Goal: Task Accomplishment & Management: Use online tool/utility

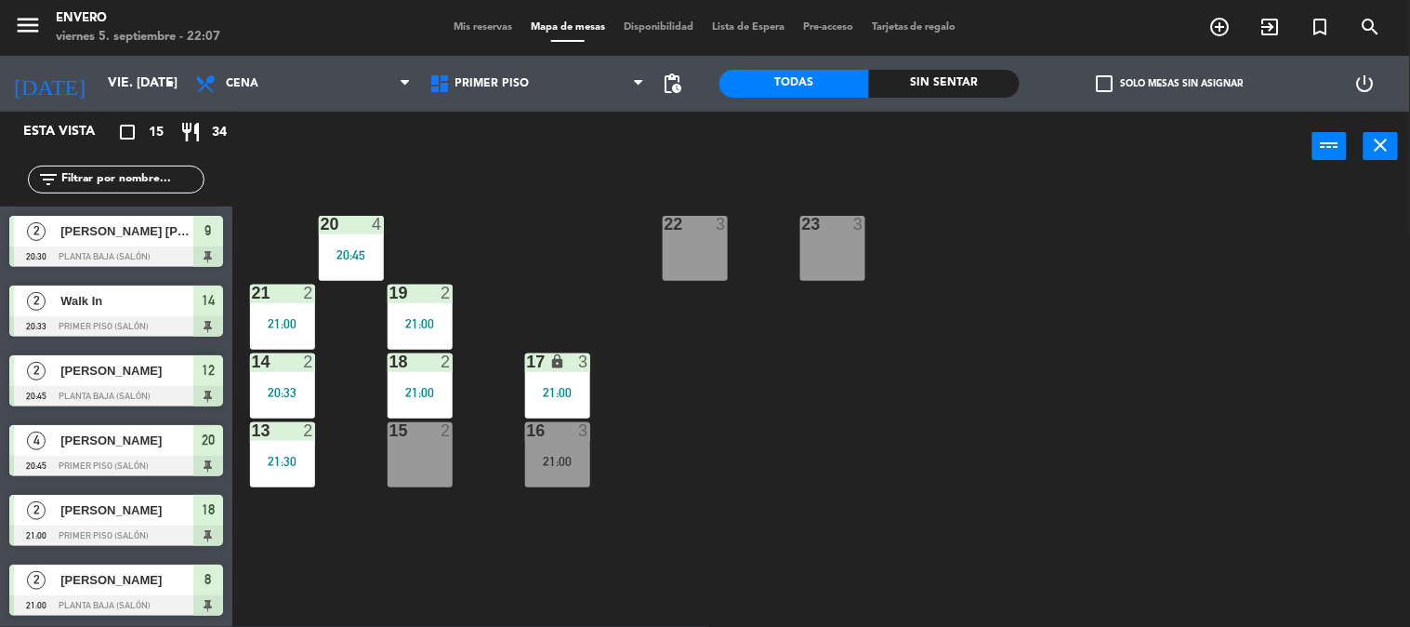
scroll to position [627, 0]
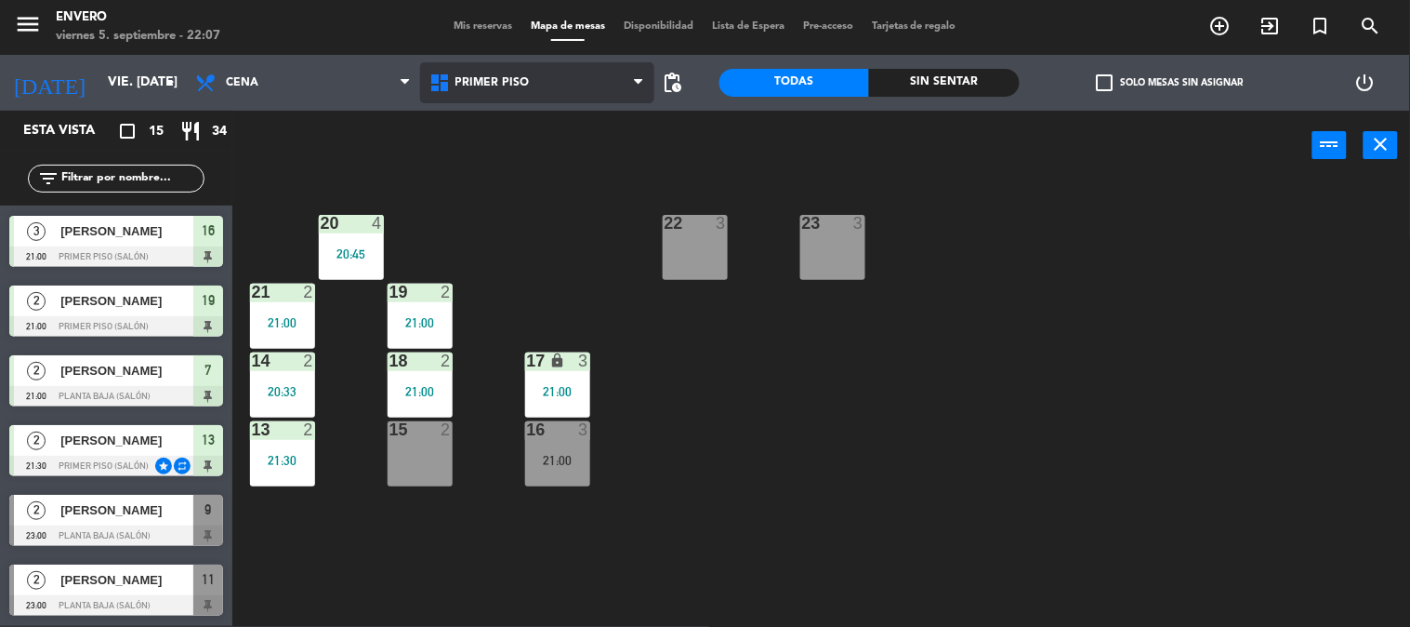
click at [451, 80] on icon at bounding box center [442, 83] width 27 height 22
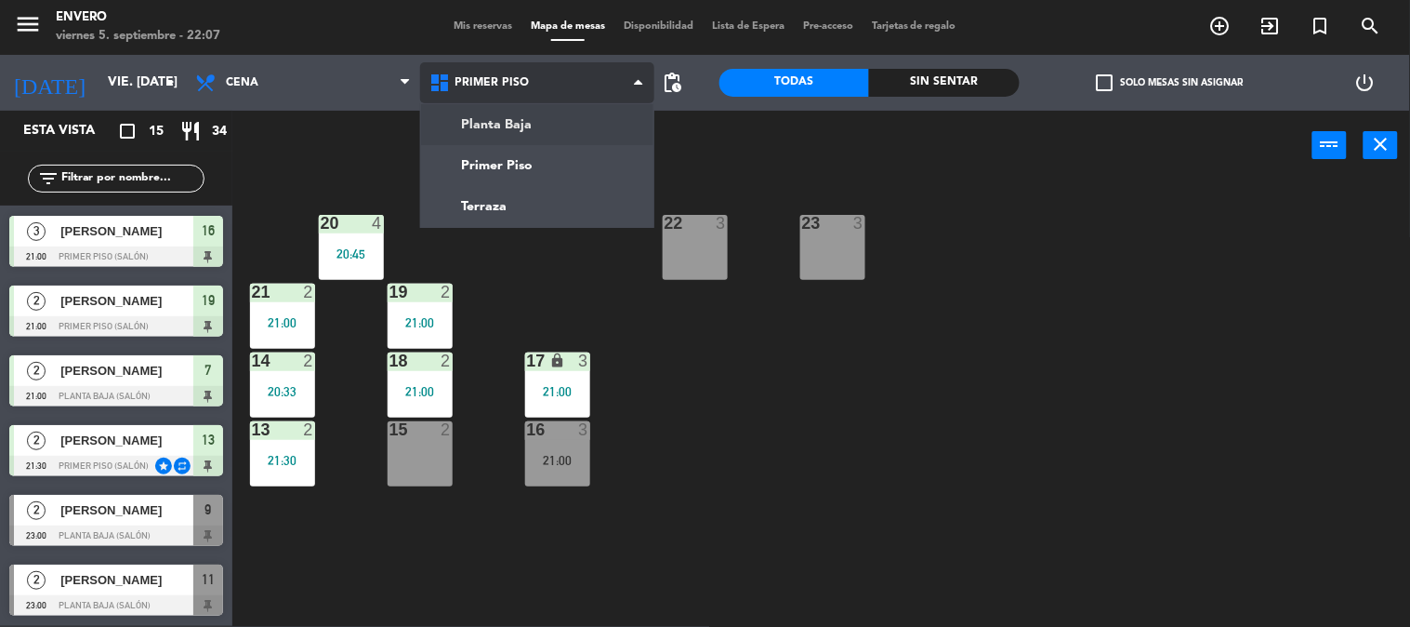
click at [503, 117] on ng-component "menu Envero viernes 5. septiembre - 22:07 Mis reservas Mapa de mesas Disponibil…" at bounding box center [705, 312] width 1410 height 627
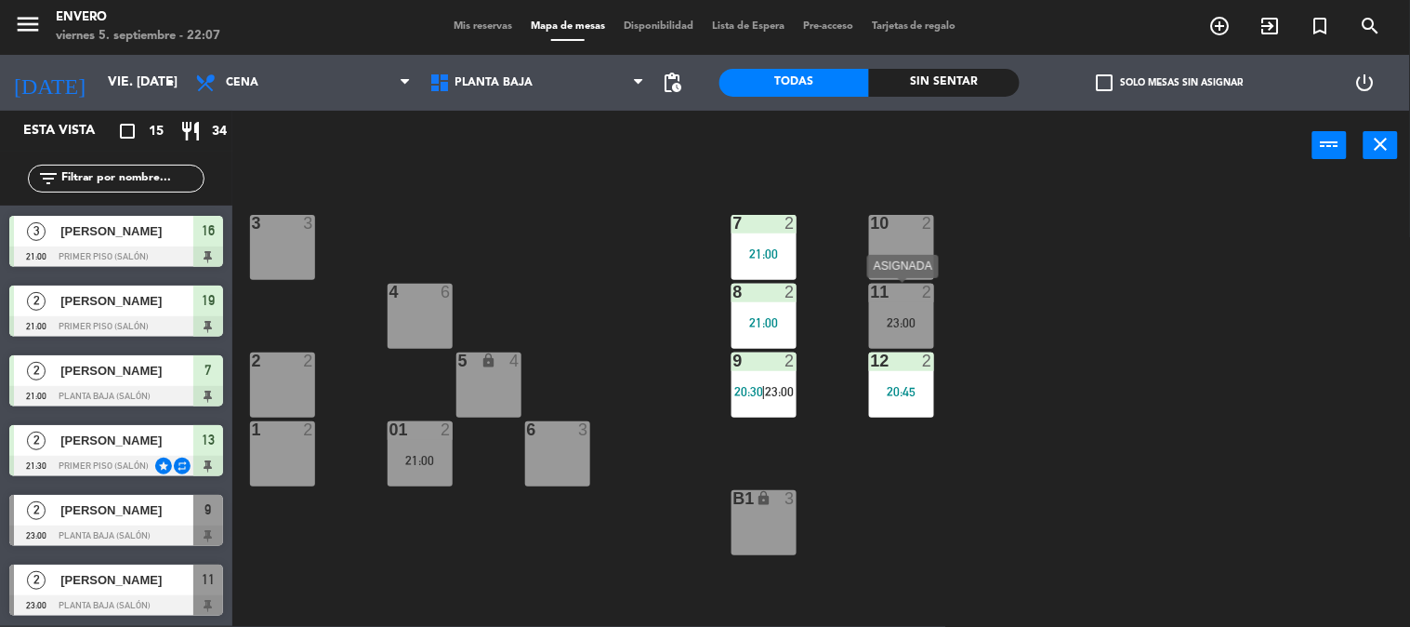
click at [897, 312] on div "11 2 23:00" at bounding box center [901, 316] width 65 height 65
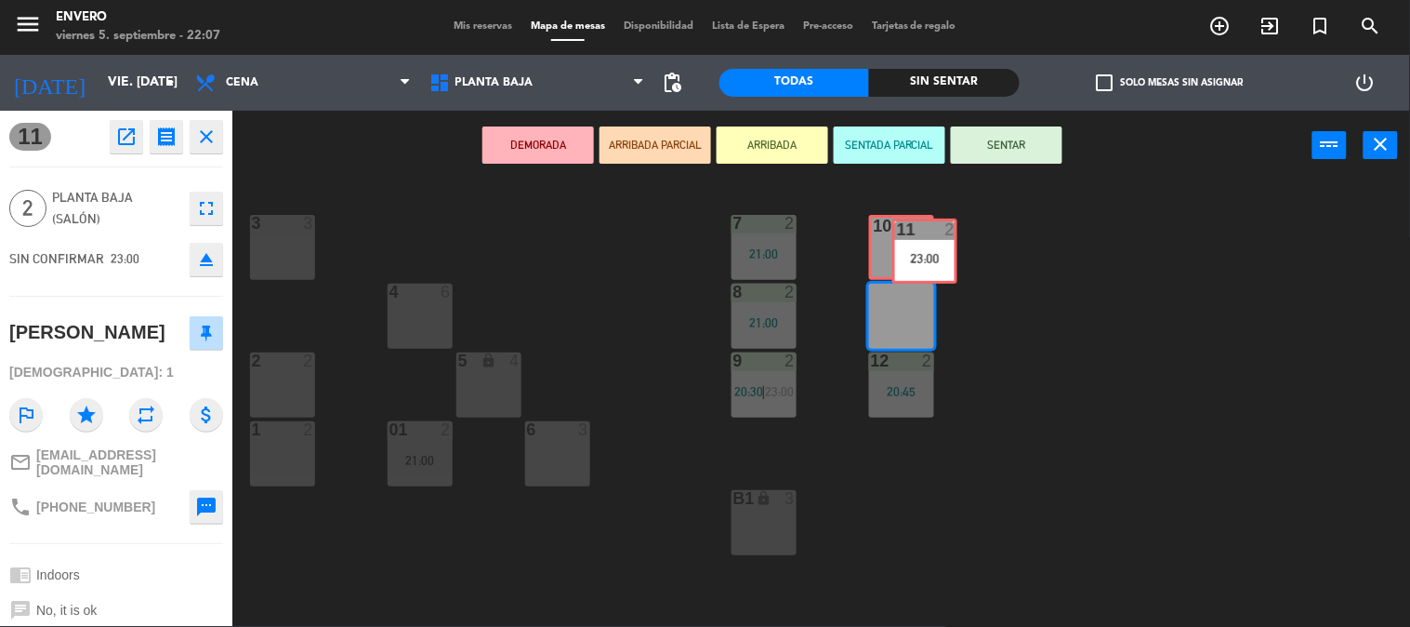
drag, startPoint x: 891, startPoint y: 318, endPoint x: 913, endPoint y: 253, distance: 68.8
click at [913, 253] on div "3 3 7 2 21:00 10 2 4 6 8 2 21:00 11 2 23:00 11 2 23:00 2 2 5 lock 4 9 2 20:30 |…" at bounding box center [828, 403] width 1164 height 445
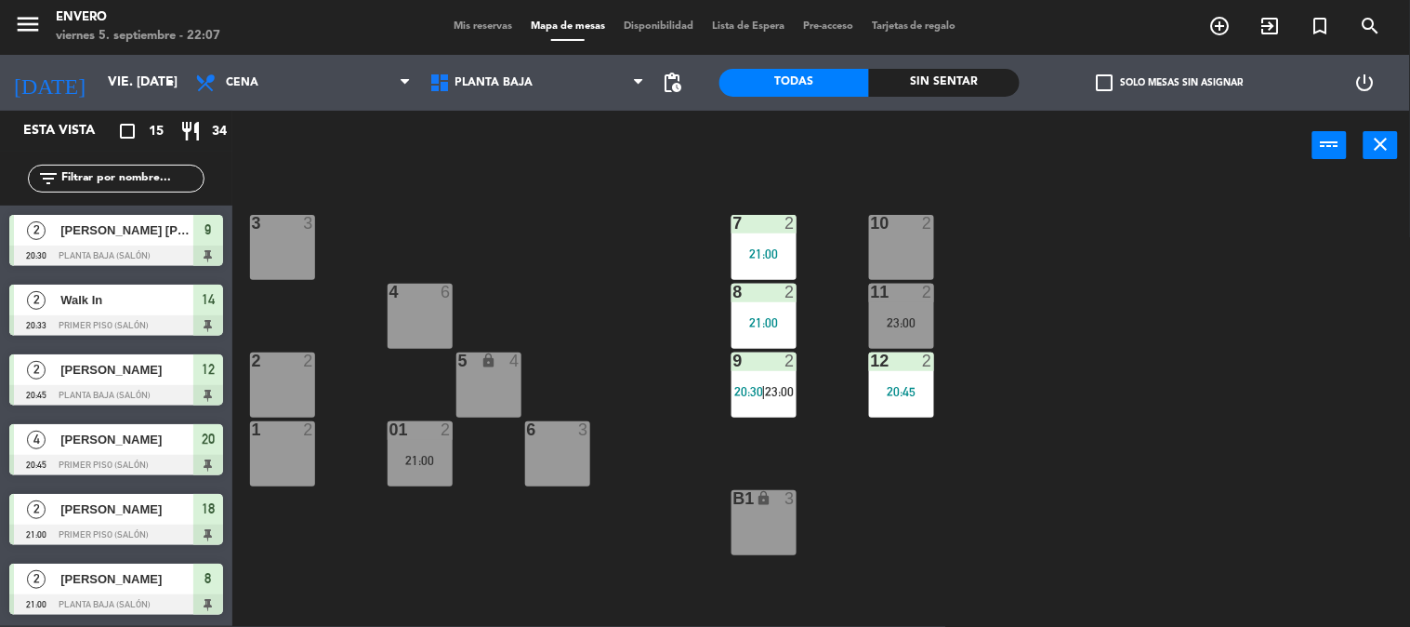
scroll to position [304, 0]
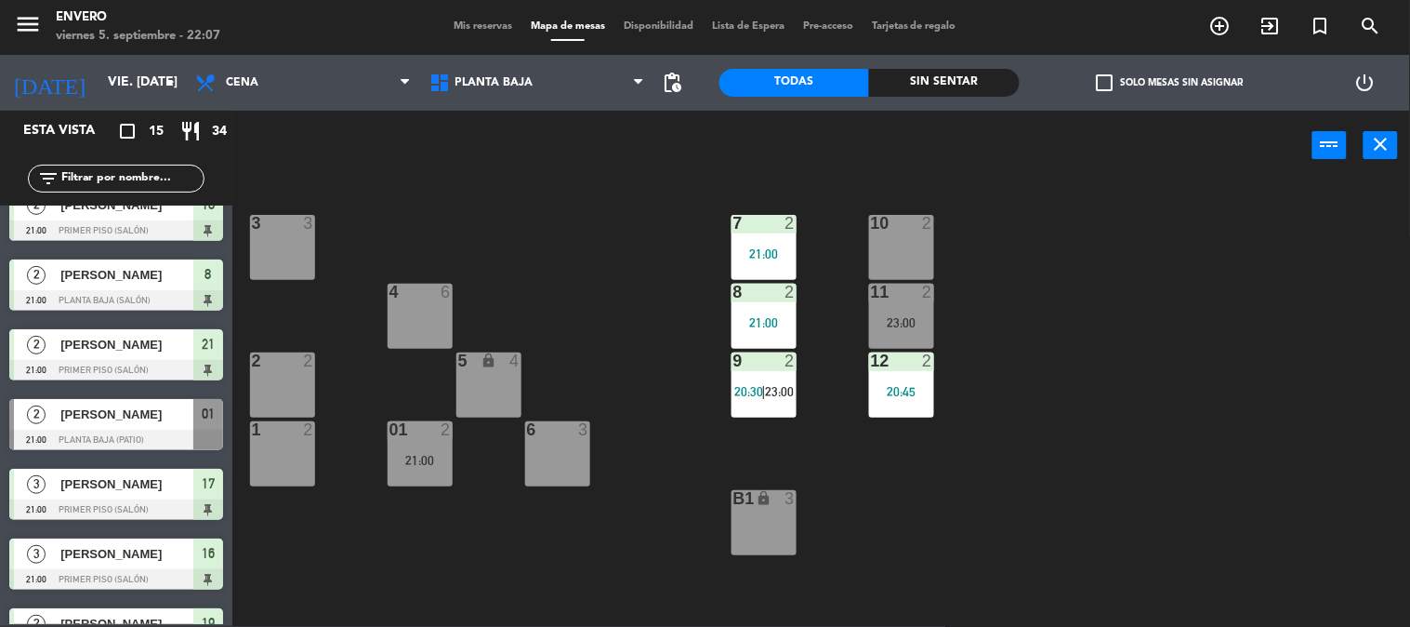
click at [890, 323] on div "23:00" at bounding box center [901, 322] width 65 height 13
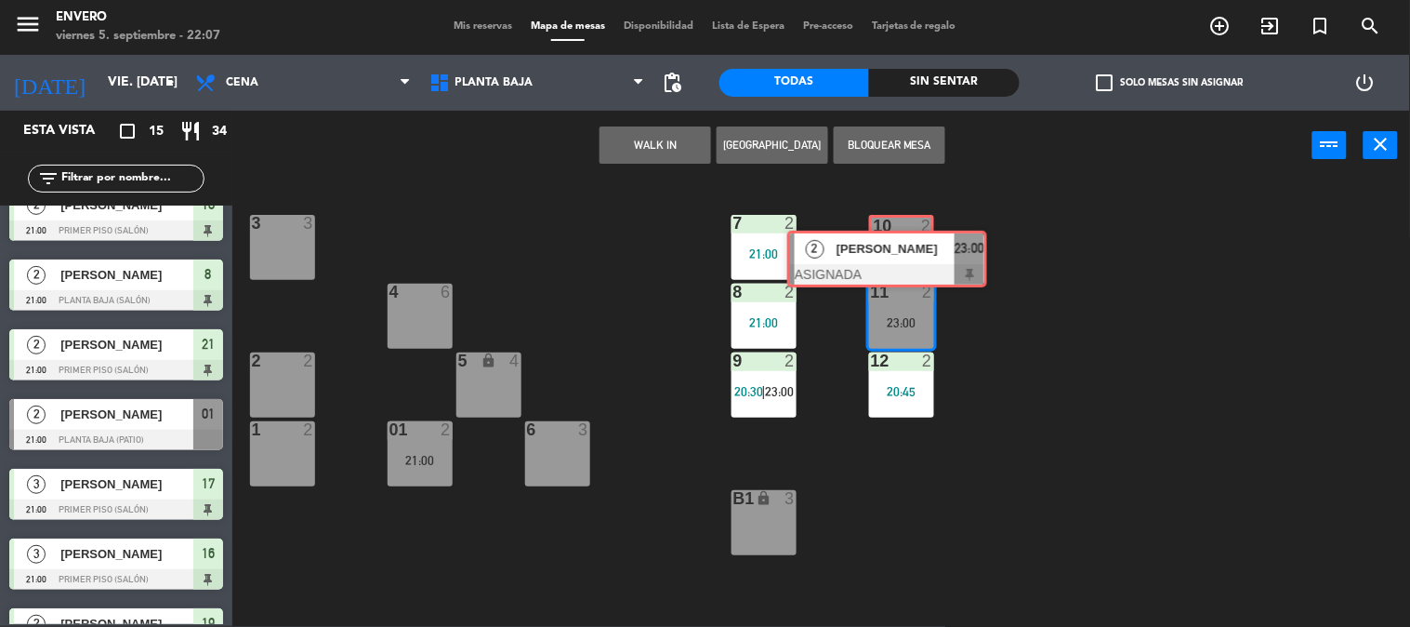
drag, startPoint x: 1007, startPoint y: 346, endPoint x: 909, endPoint y: 239, distance: 144.8
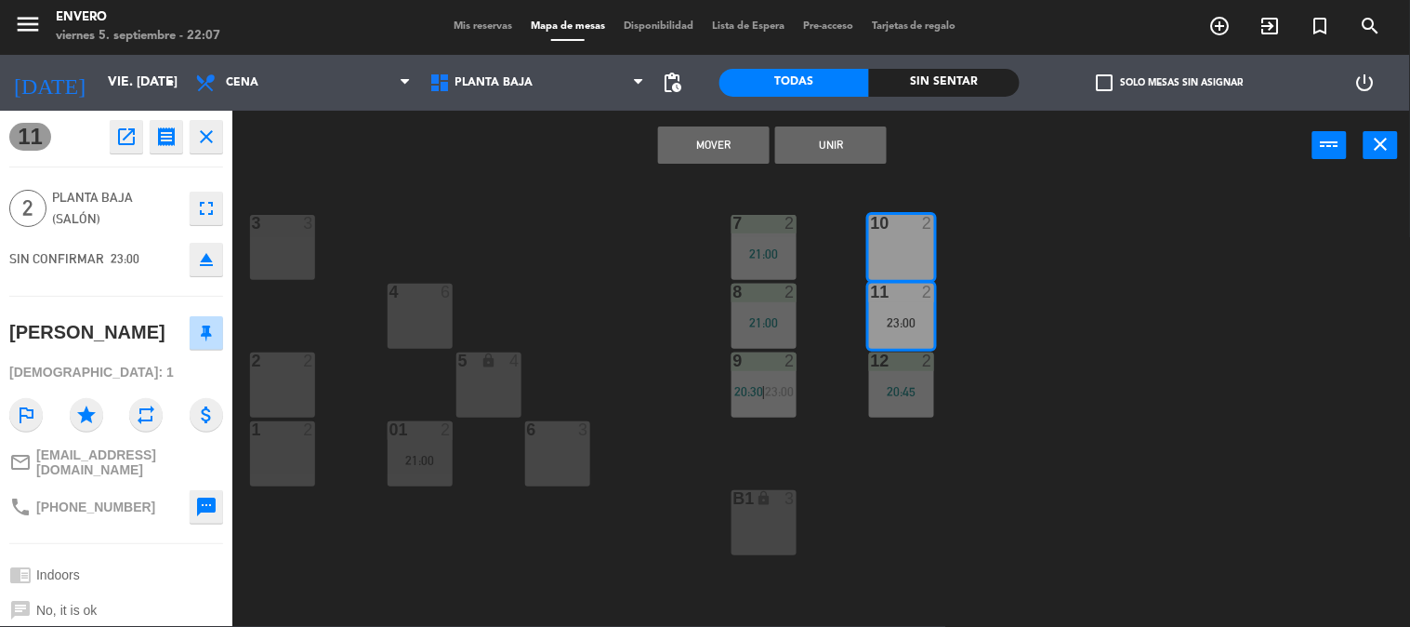
click at [739, 146] on button "Mover" at bounding box center [714, 144] width 112 height 37
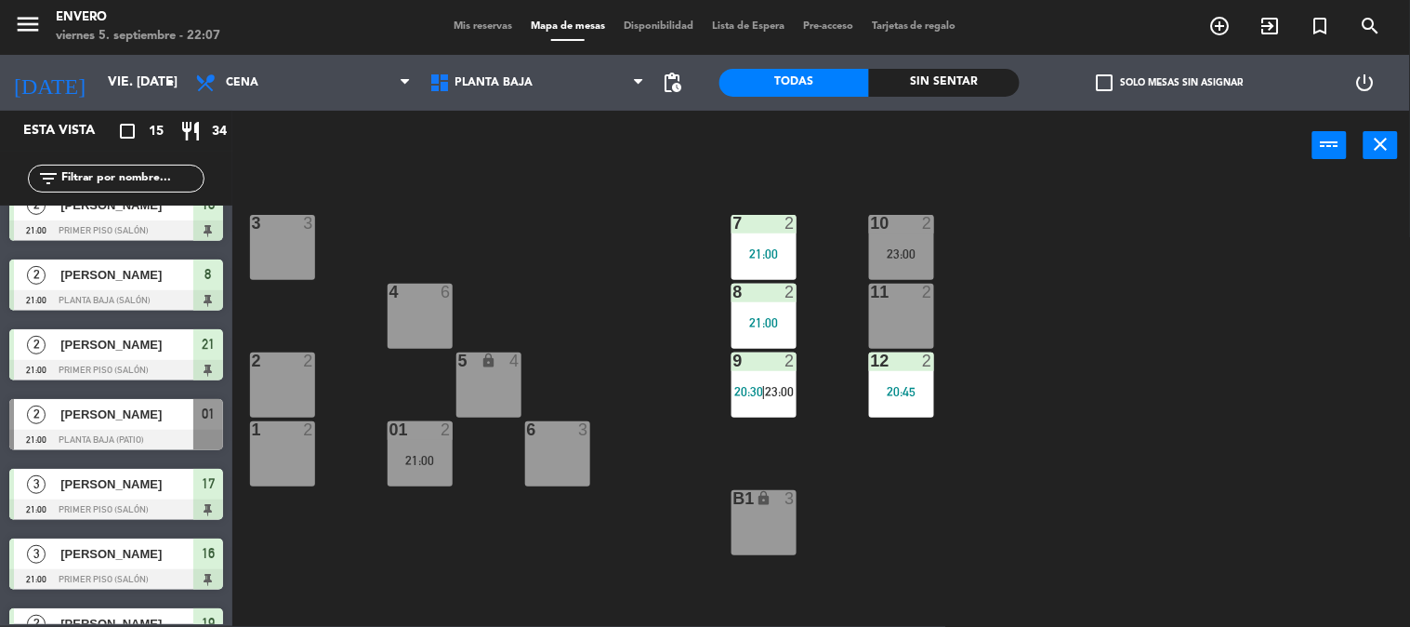
click at [922, 310] on div "11 2" at bounding box center [901, 316] width 65 height 65
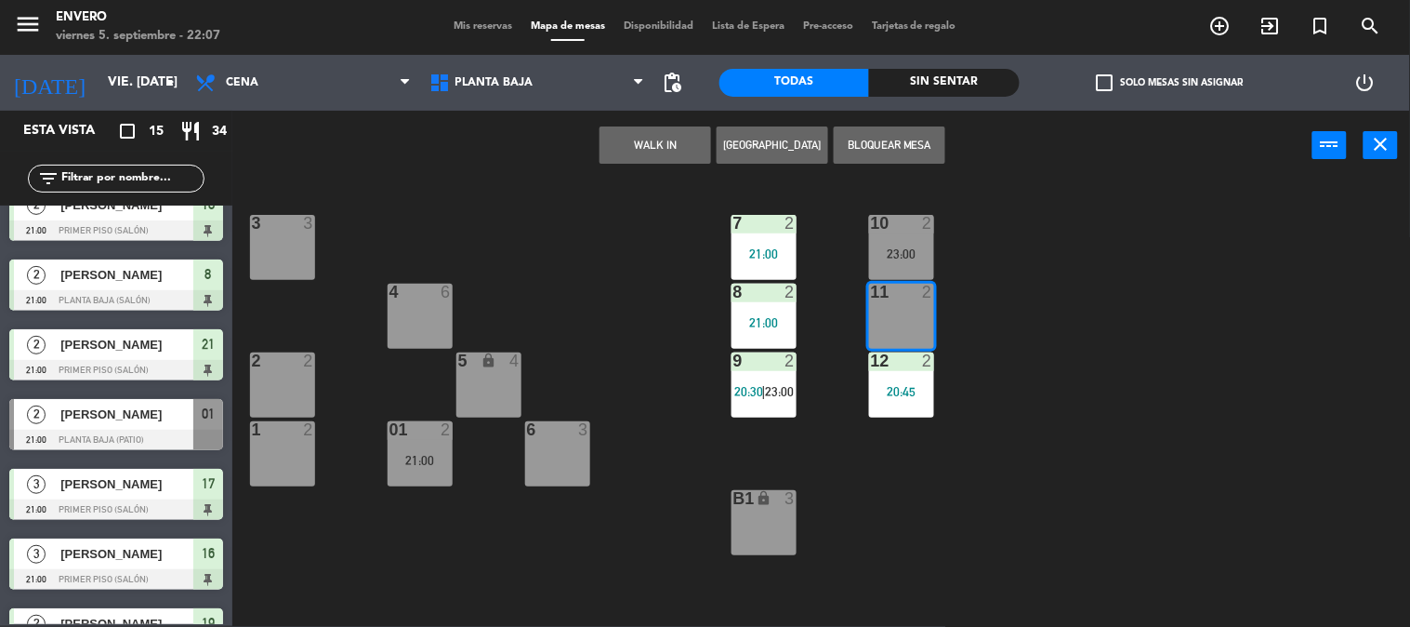
click at [672, 141] on button "WALK IN" at bounding box center [656, 144] width 112 height 37
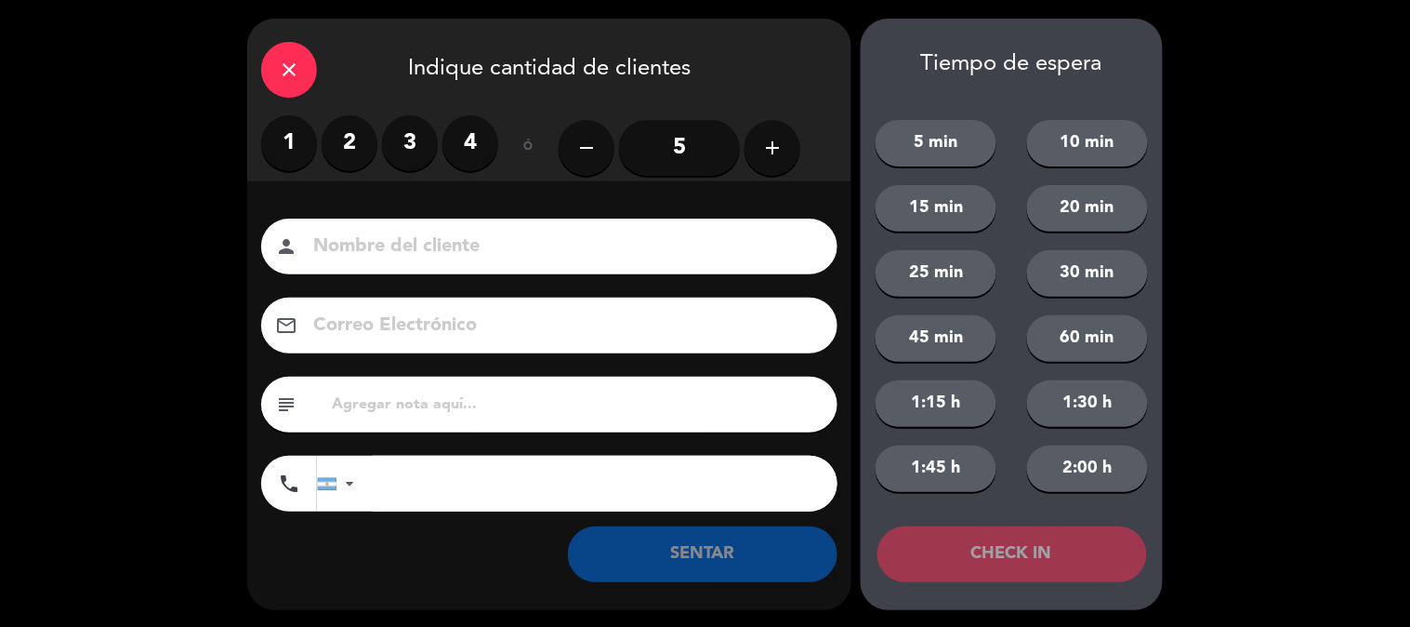
click at [360, 155] on label "2" at bounding box center [350, 143] width 56 height 56
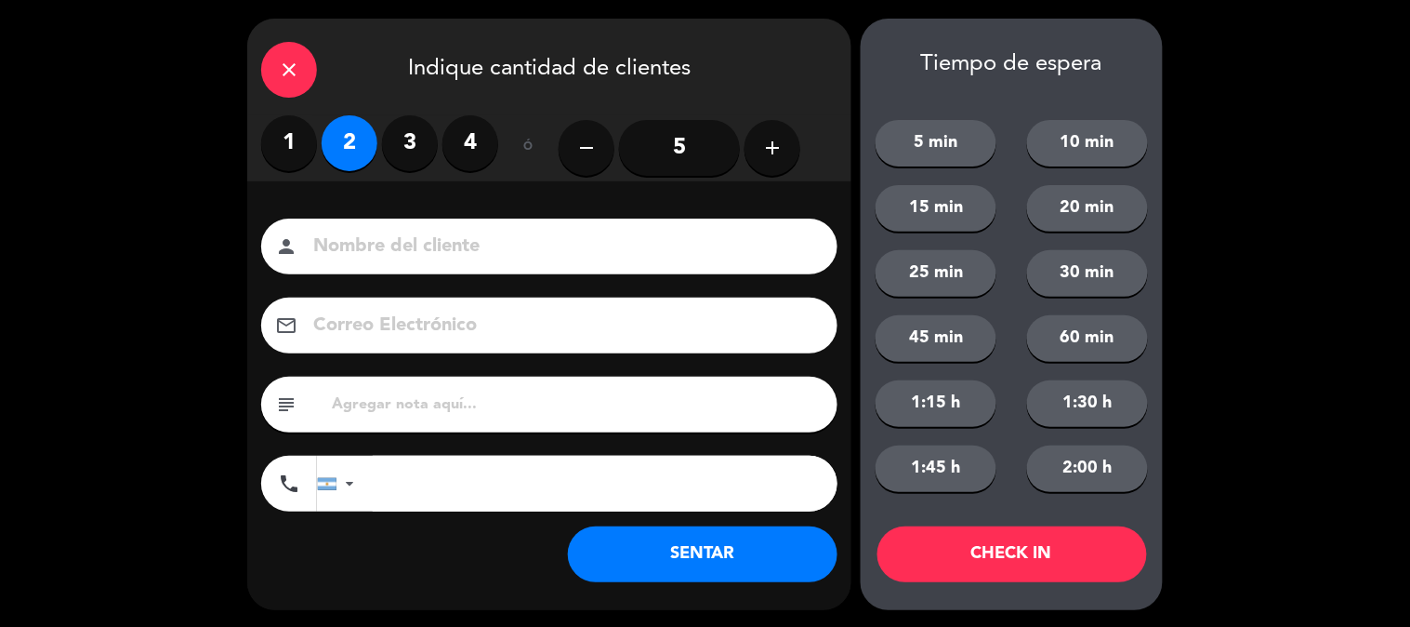
click at [692, 554] on button "SENTAR" at bounding box center [703, 554] width 270 height 56
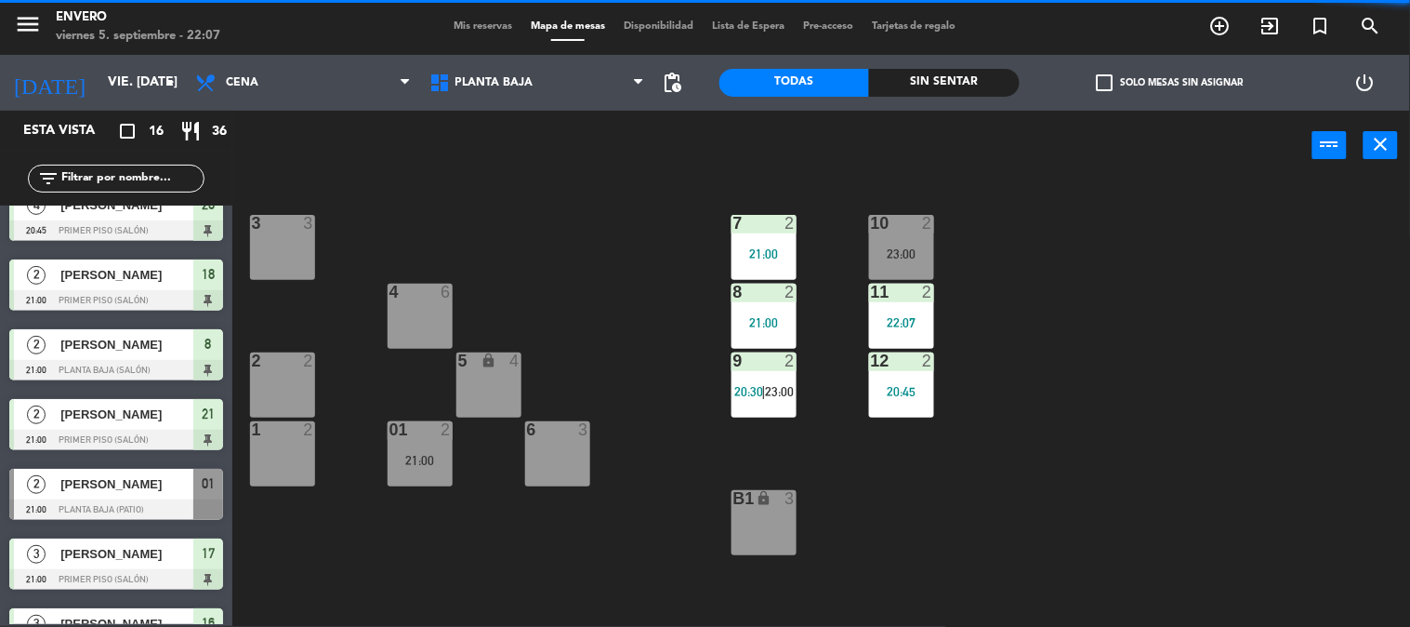
scroll to position [0, 0]
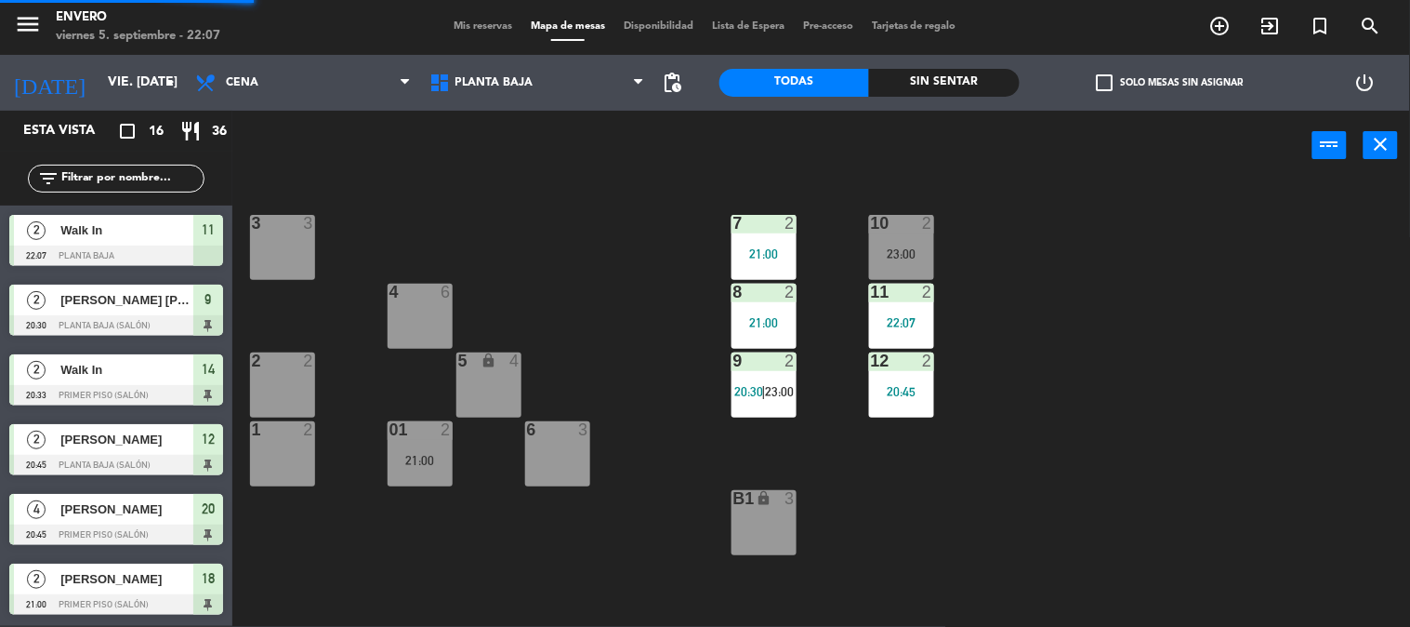
click at [1327, 432] on div "3 3 7 2 21:00 10 2 23:00 4 6 8 2 21:00 11 2 22:07 2 2 5 lock 4 9 2 20:30 | 23:0…" at bounding box center [828, 403] width 1164 height 445
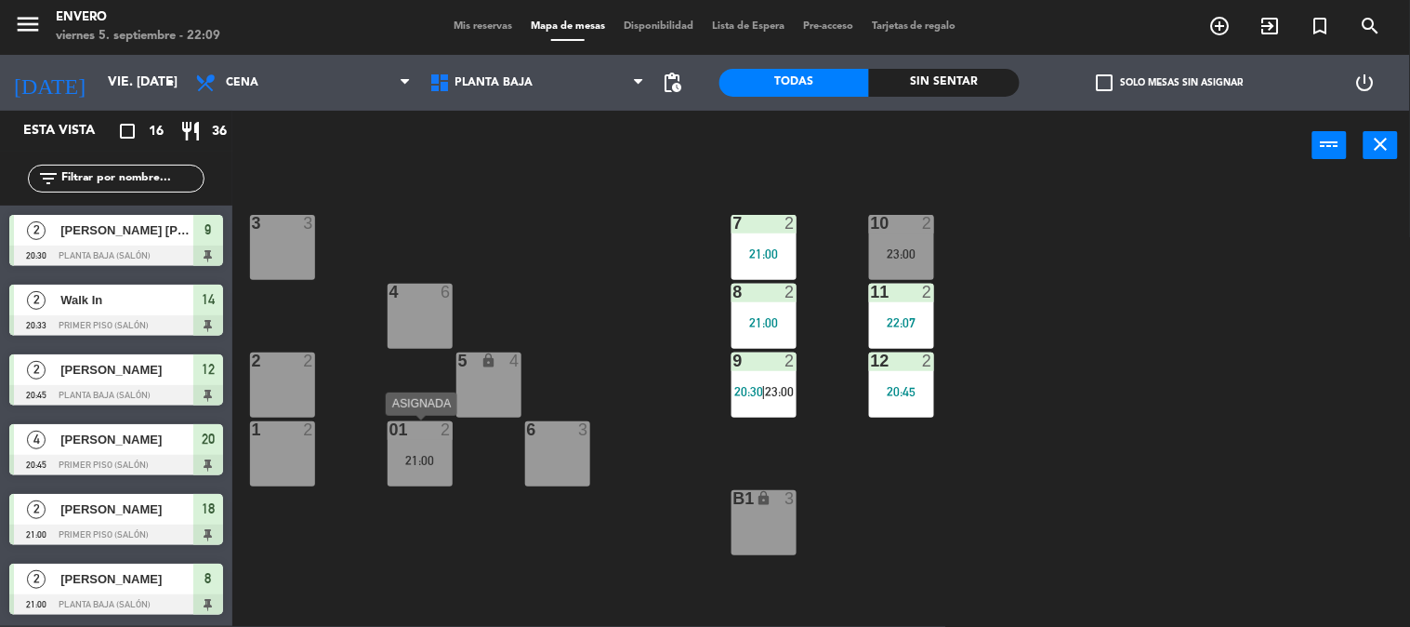
click at [415, 465] on div "21:00" at bounding box center [420, 460] width 65 height 13
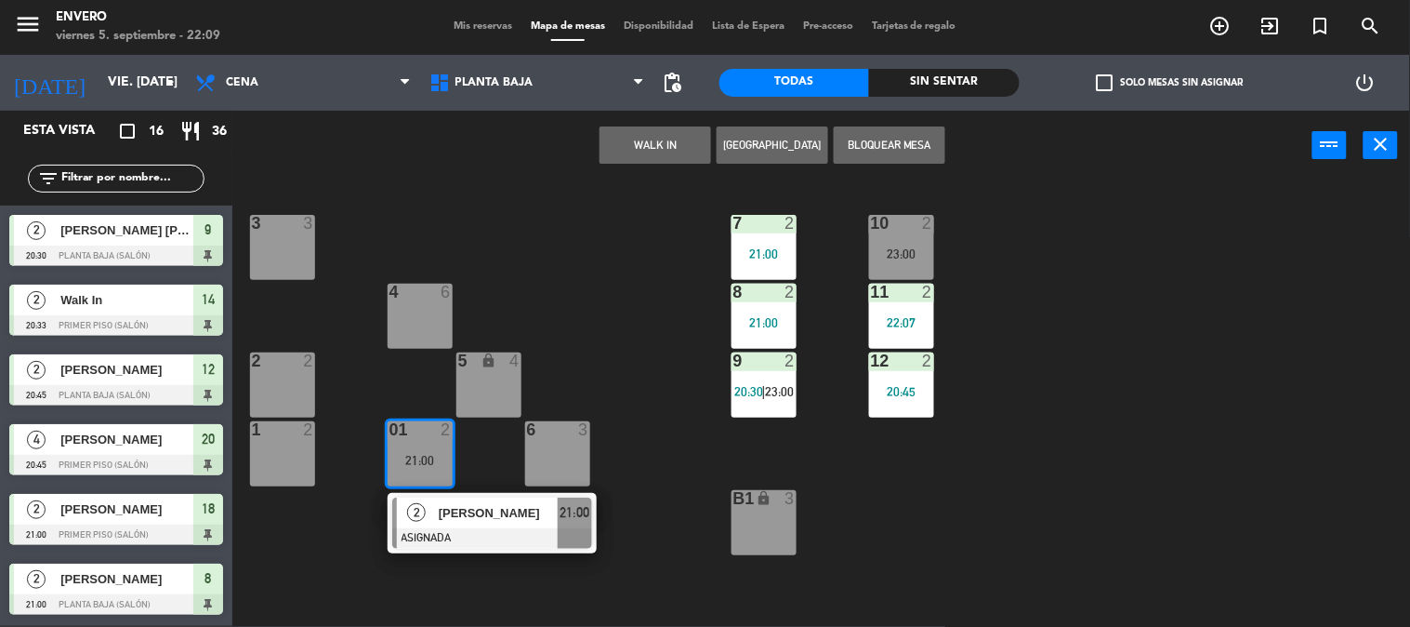
click at [600, 296] on div "3 3 7 2 21:00 10 2 23:00 4 6 8 2 21:00 11 2 22:07 2 2 5 lock 4 9 2 20:30 | 23:0…" at bounding box center [828, 403] width 1164 height 445
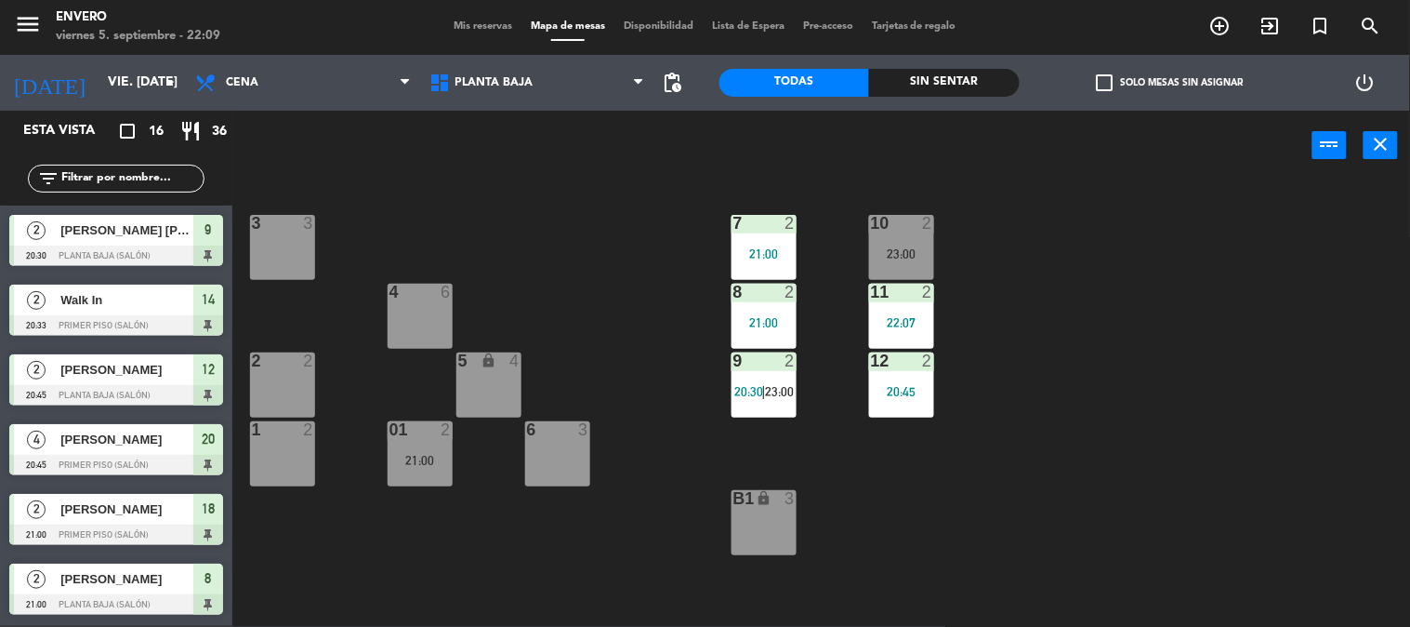
click at [495, 21] on span "Mis reservas" at bounding box center [482, 26] width 77 height 10
